Goal: Task Accomplishment & Management: Manage account settings

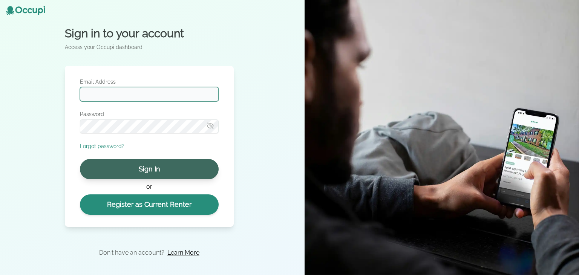
type input "**********"
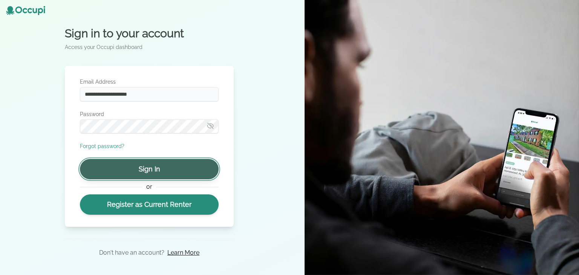
click at [136, 170] on button "Sign In" at bounding box center [149, 169] width 139 height 20
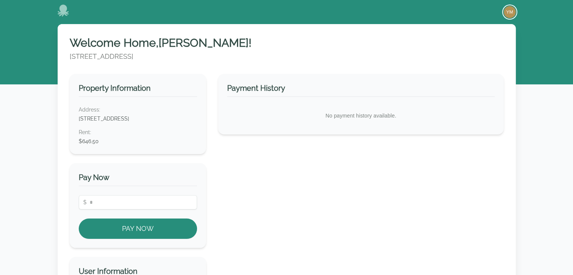
click at [511, 12] on img "button" at bounding box center [510, 12] width 12 height 12
click at [338, 50] on div "Welcome Home, [PERSON_NAME] ! [STREET_ADDRESS]" at bounding box center [287, 49] width 434 height 26
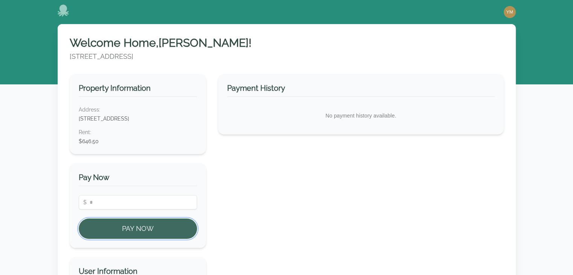
click at [143, 225] on button "Pay Now" at bounding box center [138, 229] width 119 height 20
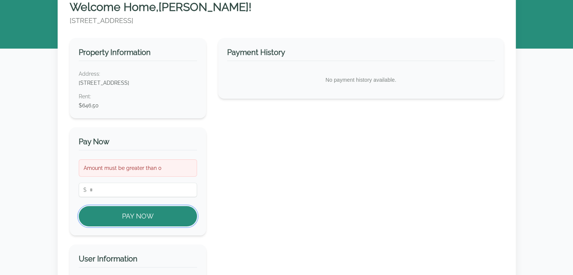
scroll to position [75, 0]
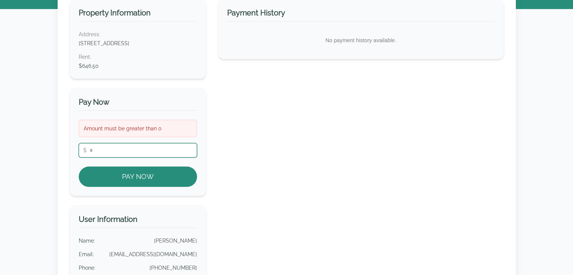
click at [148, 144] on input "number" at bounding box center [138, 150] width 119 height 14
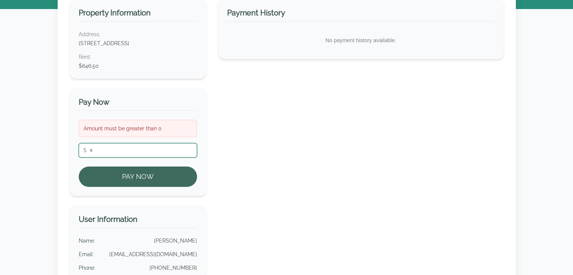
type input "******"
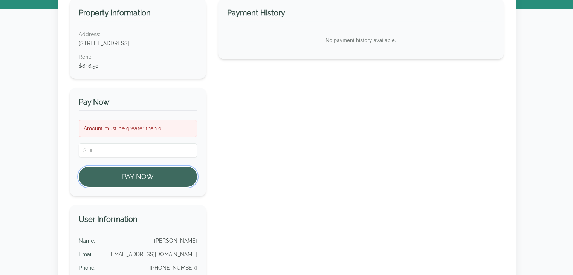
click at [147, 182] on button "Pay Now" at bounding box center [138, 177] width 119 height 20
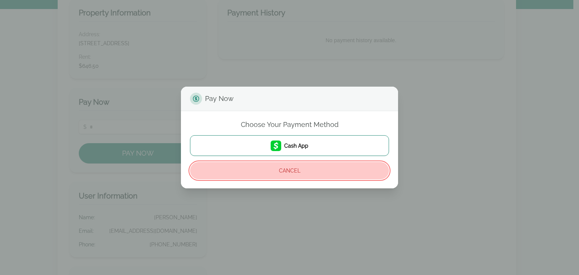
click at [310, 178] on button "Cancel" at bounding box center [289, 170] width 199 height 17
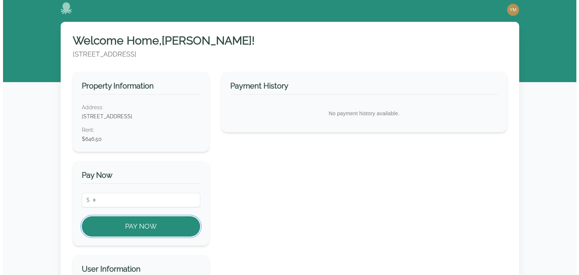
scroll to position [0, 0]
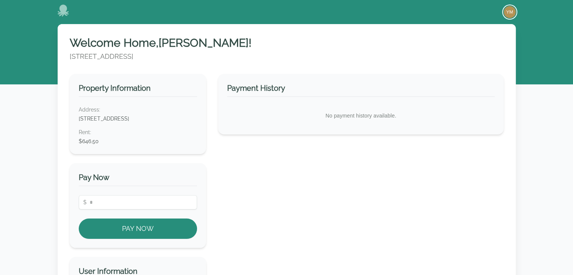
click at [509, 13] on img "button" at bounding box center [510, 12] width 12 height 12
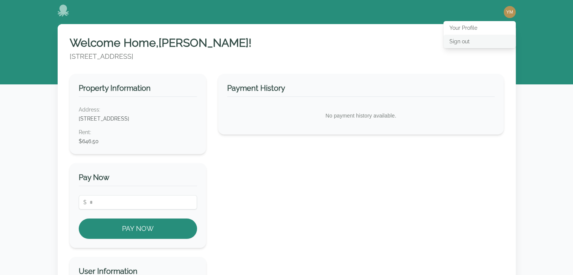
click at [459, 43] on button "Sign out" at bounding box center [480, 42] width 72 height 14
